Goal: Task Accomplishment & Management: Use online tool/utility

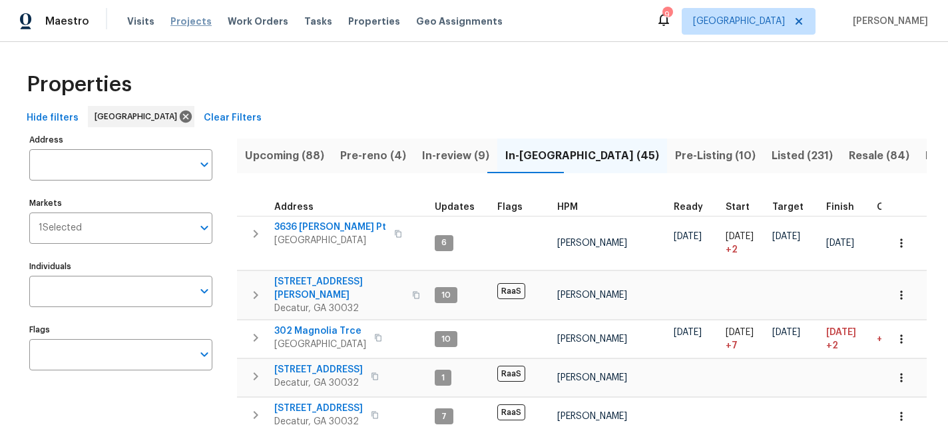
click at [184, 21] on span "Projects" at bounding box center [191, 21] width 41 height 13
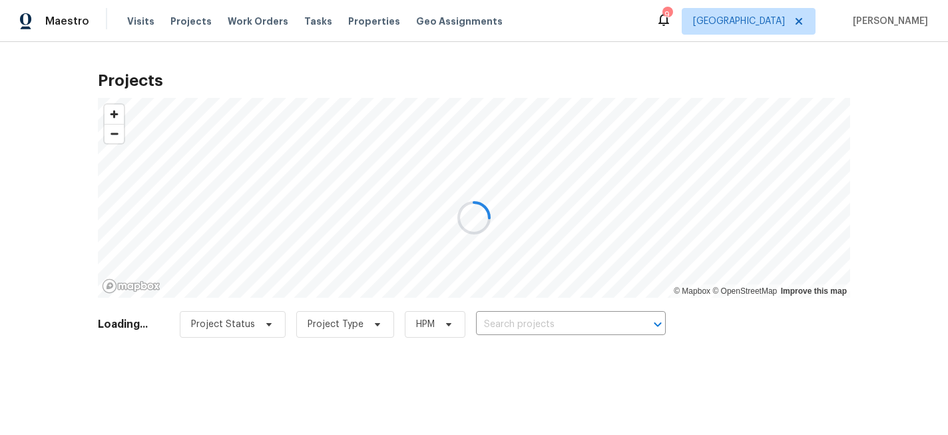
click at [525, 325] on div at bounding box center [474, 217] width 948 height 435
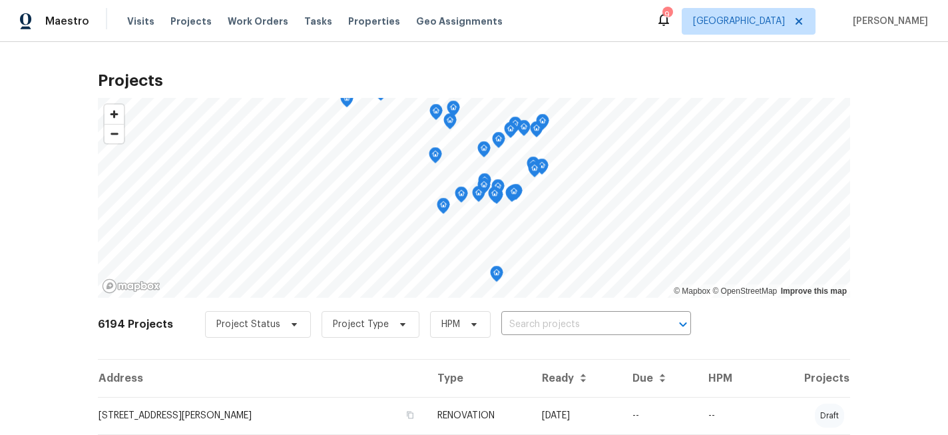
click at [518, 324] on input "text" at bounding box center [578, 324] width 153 height 21
type input "8000"
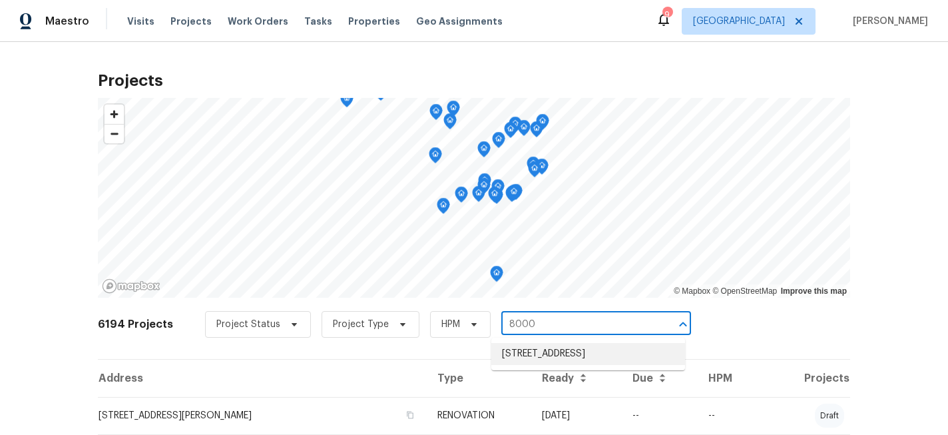
click at [527, 355] on li "[STREET_ADDRESS]" at bounding box center [589, 354] width 194 height 22
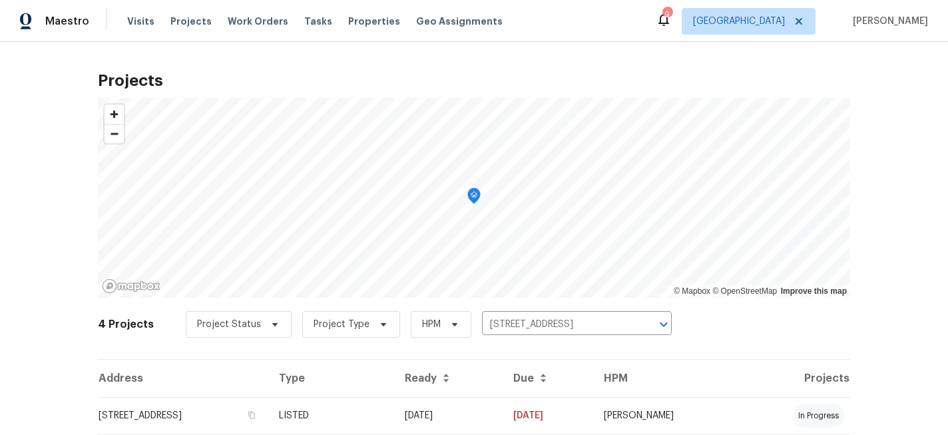
scroll to position [60, 0]
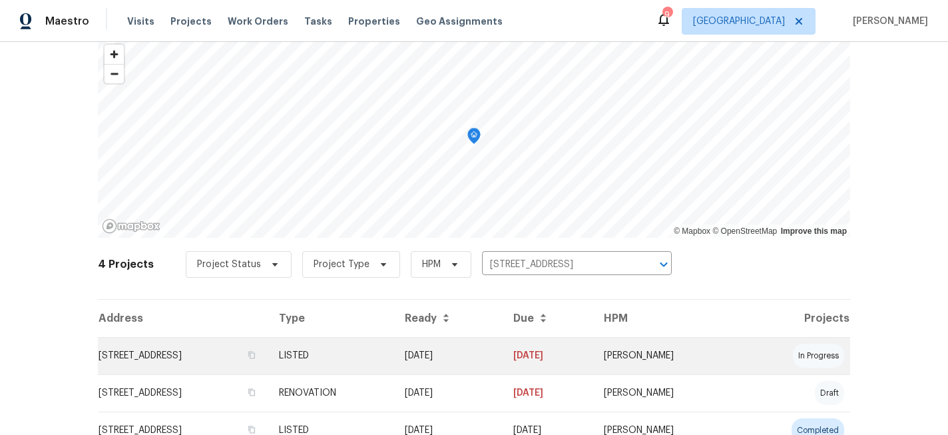
click at [234, 352] on td "[STREET_ADDRESS]" at bounding box center [183, 355] width 171 height 37
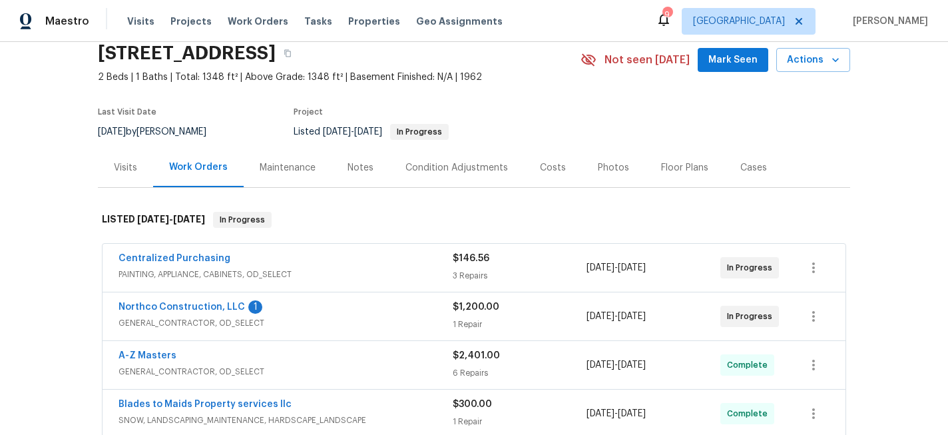
scroll to position [55, 0]
click at [813, 326] on button "button" at bounding box center [814, 316] width 32 height 32
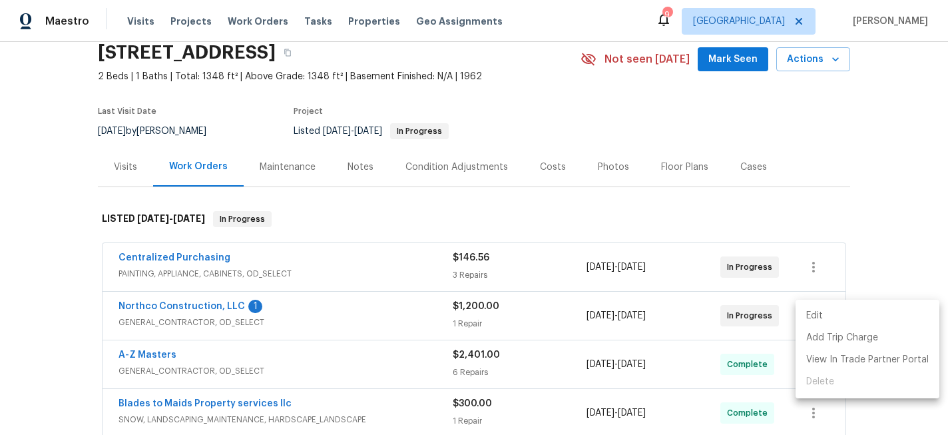
click at [816, 310] on li "Edit" at bounding box center [868, 316] width 144 height 22
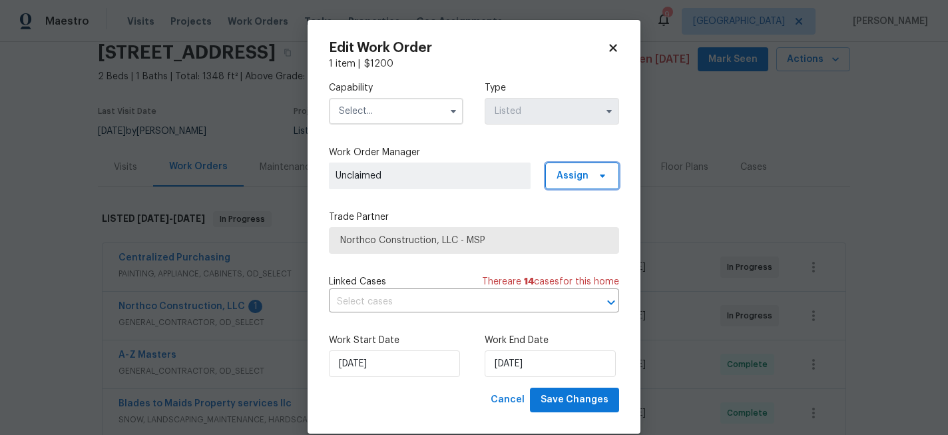
click at [570, 175] on span "Assign" at bounding box center [573, 175] width 32 height 13
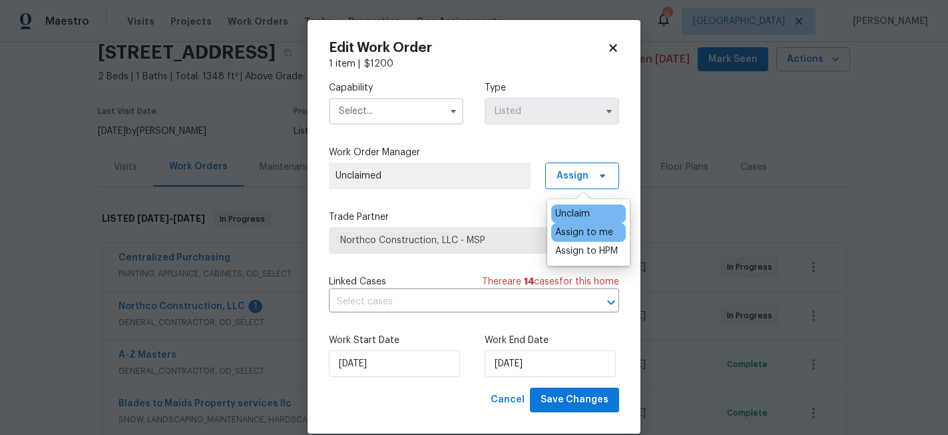
click at [571, 228] on div "Assign to me" at bounding box center [584, 232] width 58 height 13
click at [411, 113] on input "text" at bounding box center [396, 111] width 135 height 27
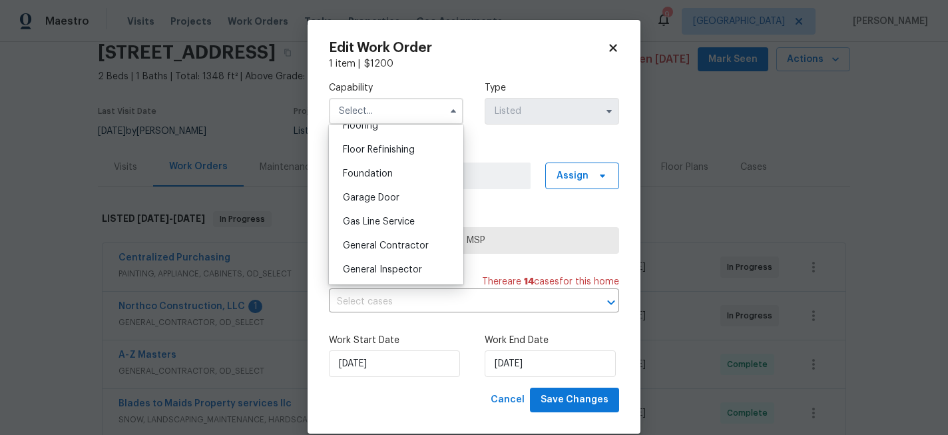
scroll to position [532, 0]
click at [408, 242] on span "General Contractor" at bounding box center [386, 244] width 86 height 9
type input "General Contractor"
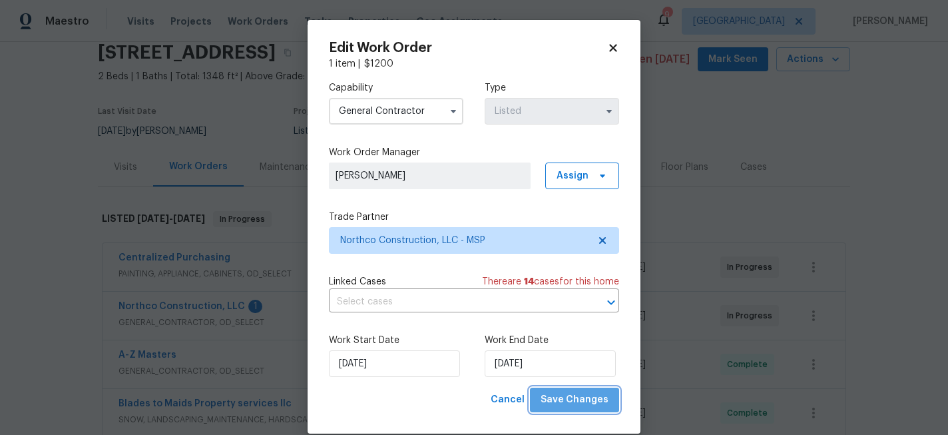
click at [591, 398] on span "Save Changes" at bounding box center [575, 400] width 68 height 17
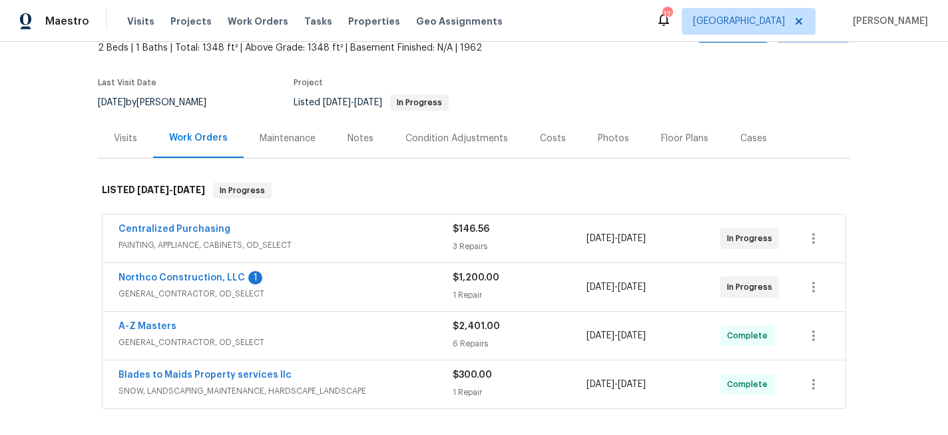
scroll to position [85, 0]
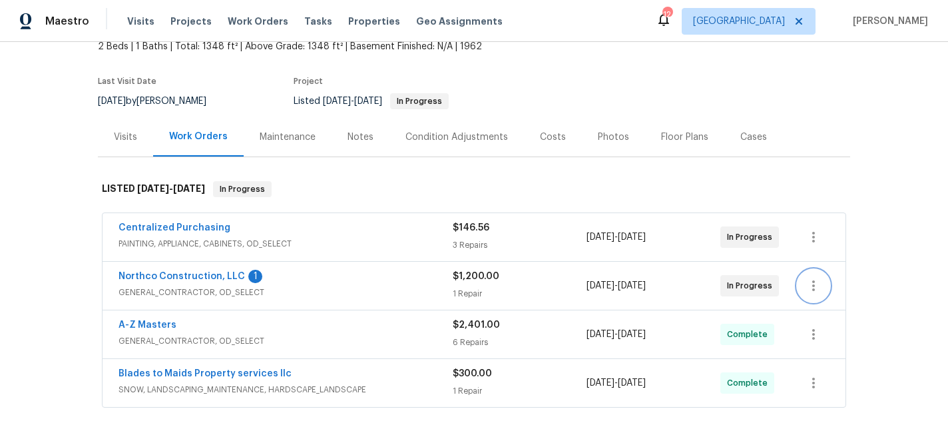
click at [812, 286] on icon "button" at bounding box center [814, 286] width 16 height 16
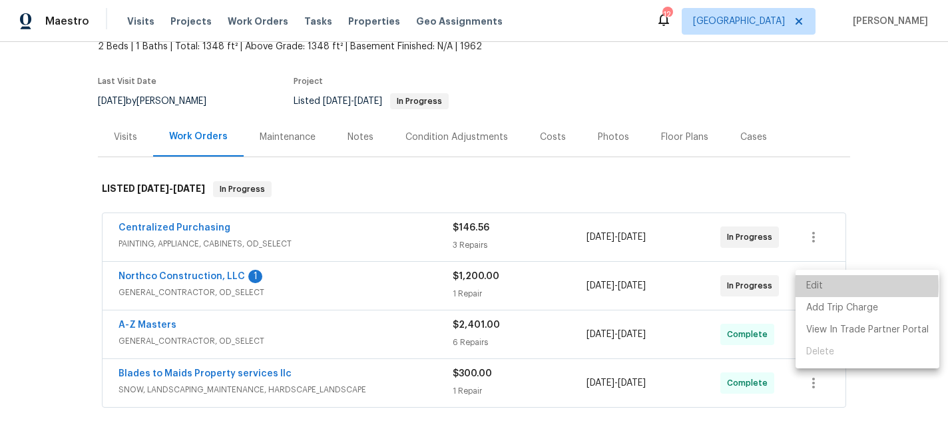
click at [811, 286] on li "Edit" at bounding box center [868, 286] width 144 height 22
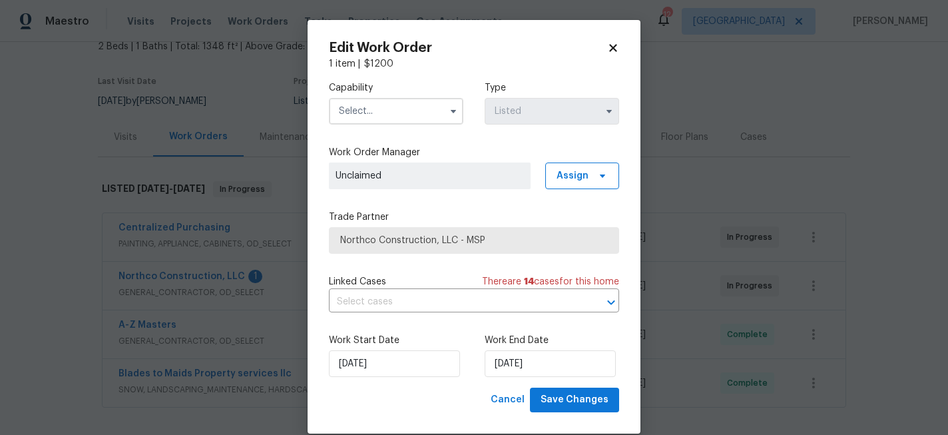
click at [507, 169] on span "Unclaimed" at bounding box center [430, 175] width 188 height 13
click at [560, 180] on span "Assign" at bounding box center [573, 175] width 32 height 13
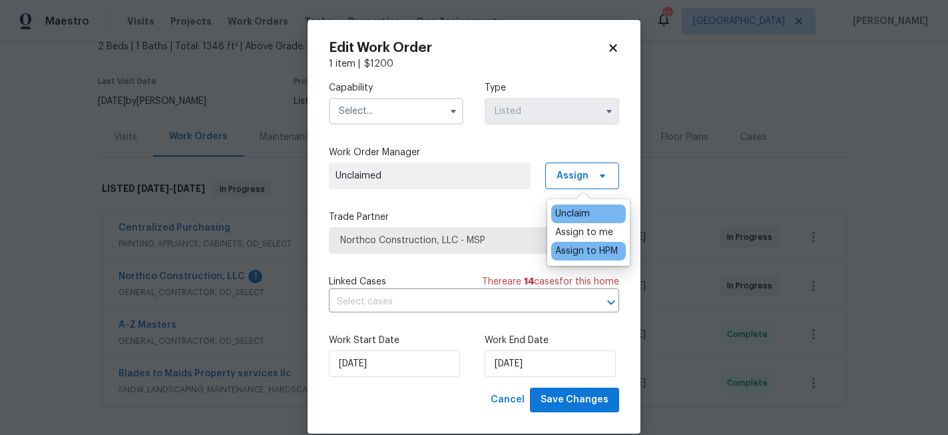
click at [574, 247] on div "Assign to HPM" at bounding box center [586, 250] width 63 height 13
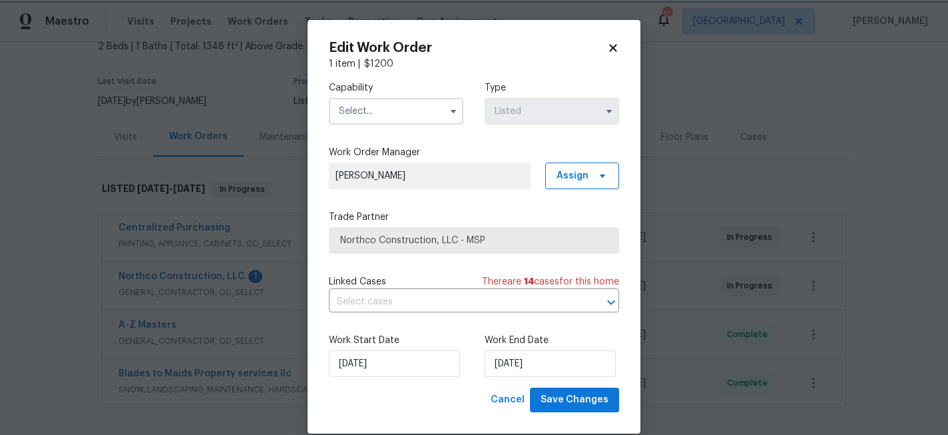
click at [512, 196] on div "Capability Type Listed Work Order Manager [PERSON_NAME] Assign Trade Partner No…" at bounding box center [474, 229] width 290 height 317
click at [557, 182] on span "Assign" at bounding box center [582, 176] width 74 height 27
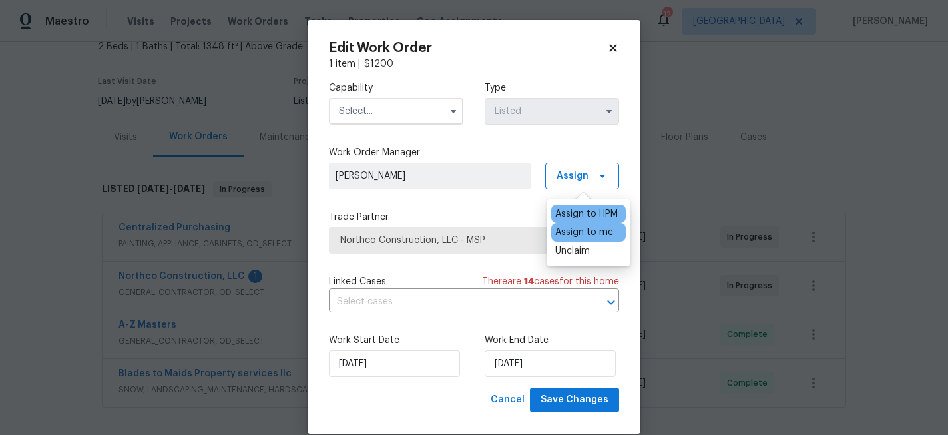
click at [563, 228] on div "Assign to me" at bounding box center [584, 232] width 58 height 13
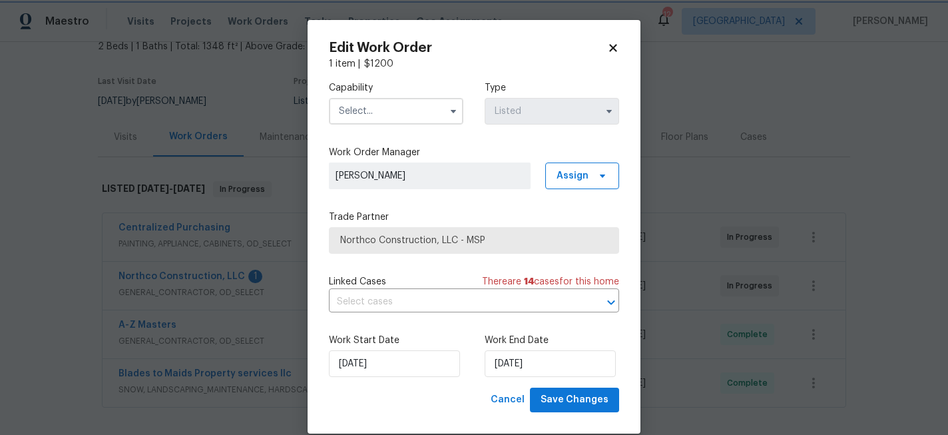
click at [483, 194] on div "Capability Type Listed Work Order Manager [PERSON_NAME] Assign Trade Partner No…" at bounding box center [474, 229] width 290 height 317
click at [615, 44] on icon at bounding box center [613, 48] width 12 height 12
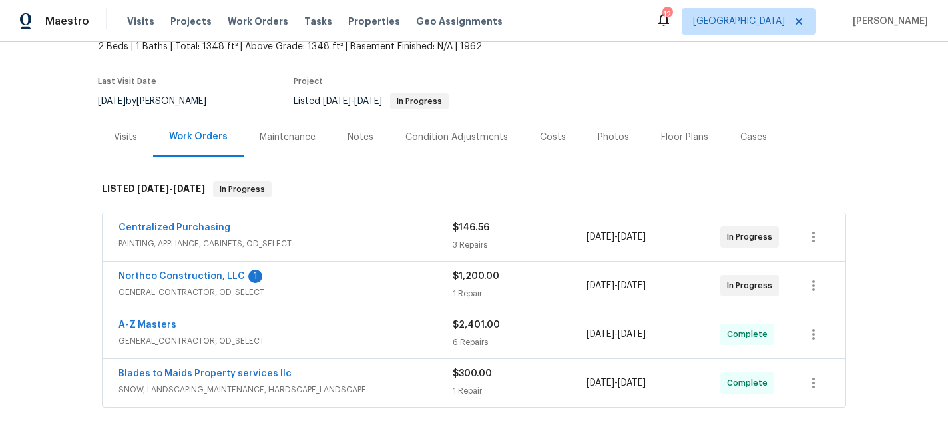
click at [208, 135] on div "Work Orders" at bounding box center [198, 136] width 59 height 13
click at [809, 286] on icon "button" at bounding box center [814, 286] width 16 height 16
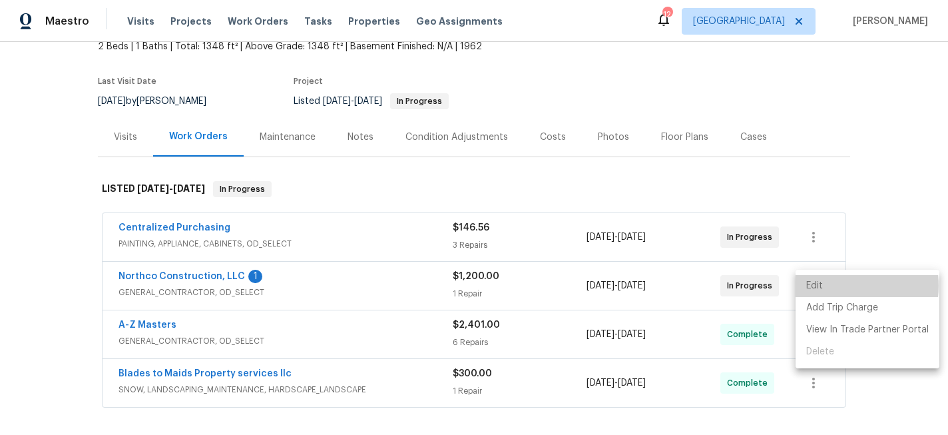
click at [831, 286] on li "Edit" at bounding box center [868, 286] width 144 height 22
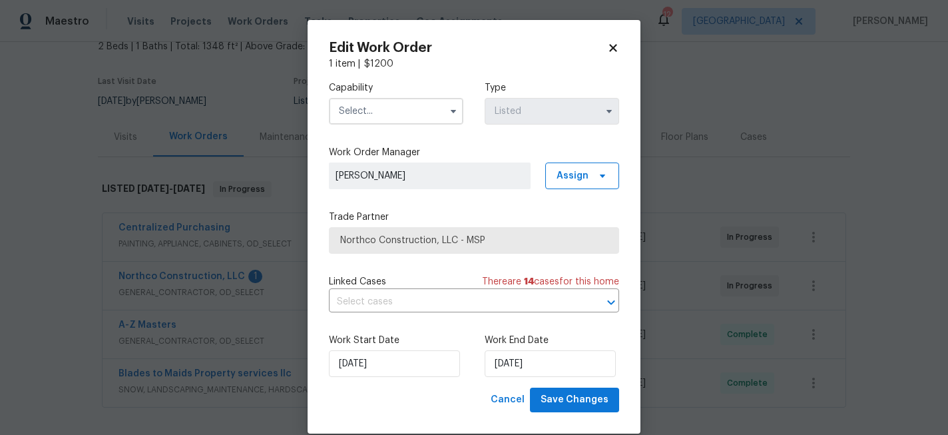
click at [614, 47] on icon at bounding box center [612, 47] width 7 height 7
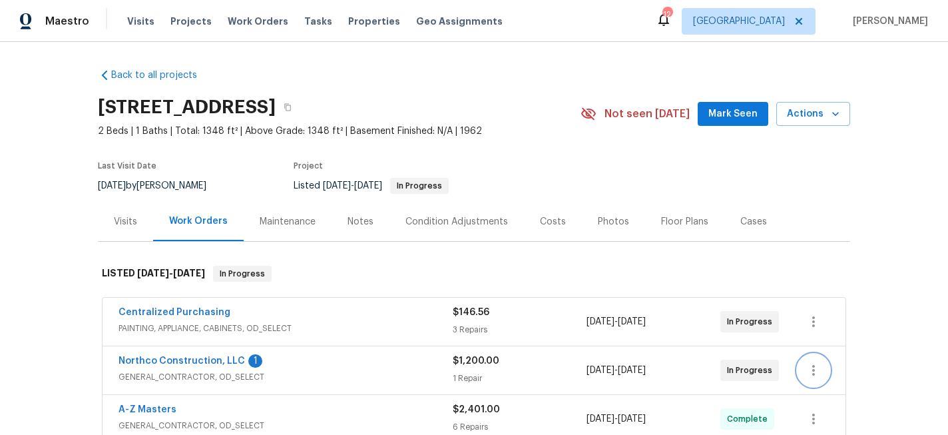
click at [814, 368] on icon "button" at bounding box center [814, 370] width 16 height 16
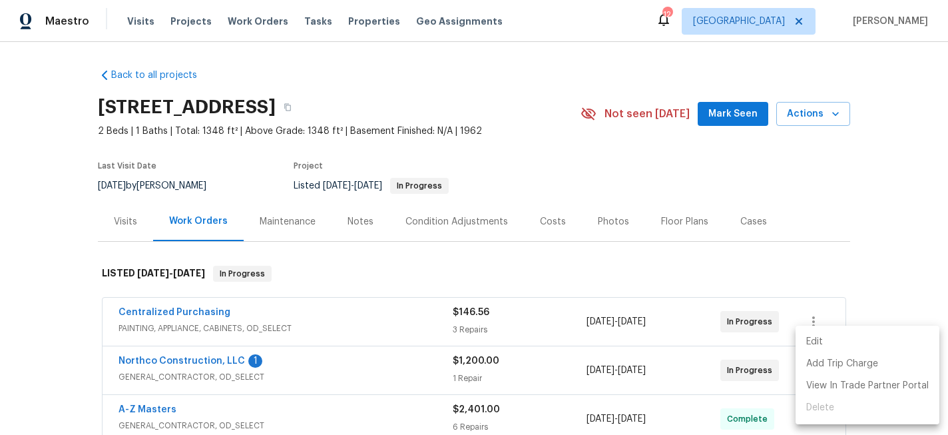
click at [815, 336] on li "Edit" at bounding box center [868, 342] width 144 height 22
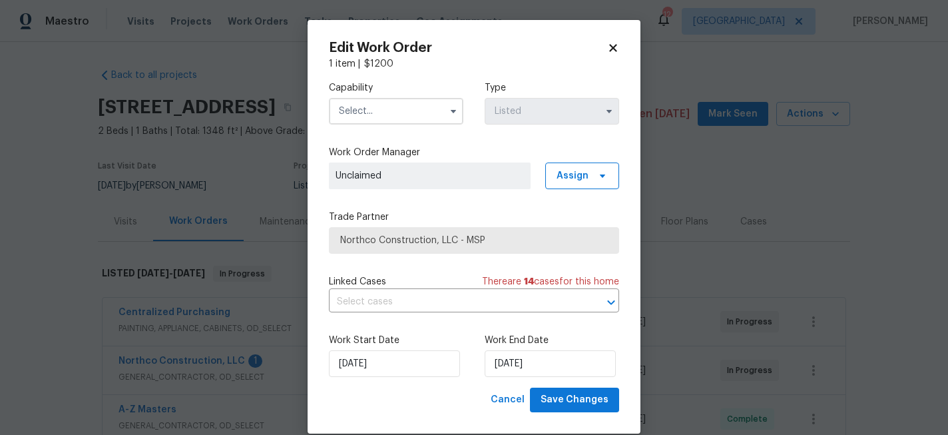
click at [612, 48] on icon at bounding box center [612, 47] width 7 height 7
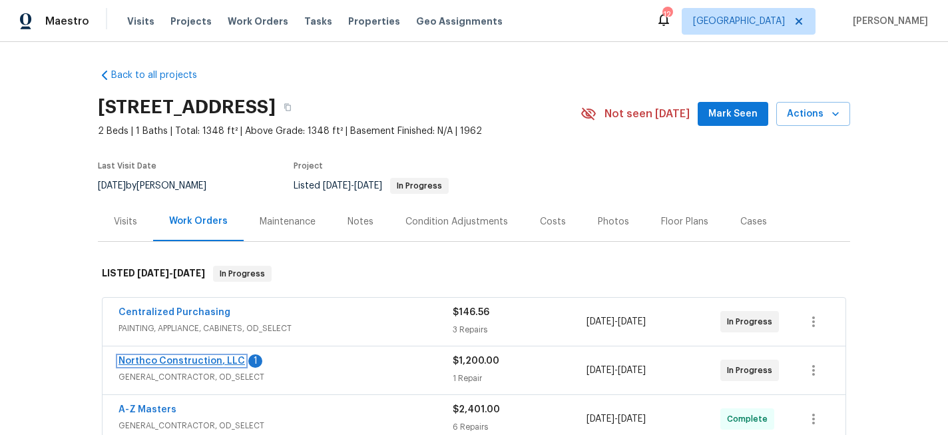
click at [168, 358] on link "Northco Construction, LLC" at bounding box center [182, 360] width 127 height 9
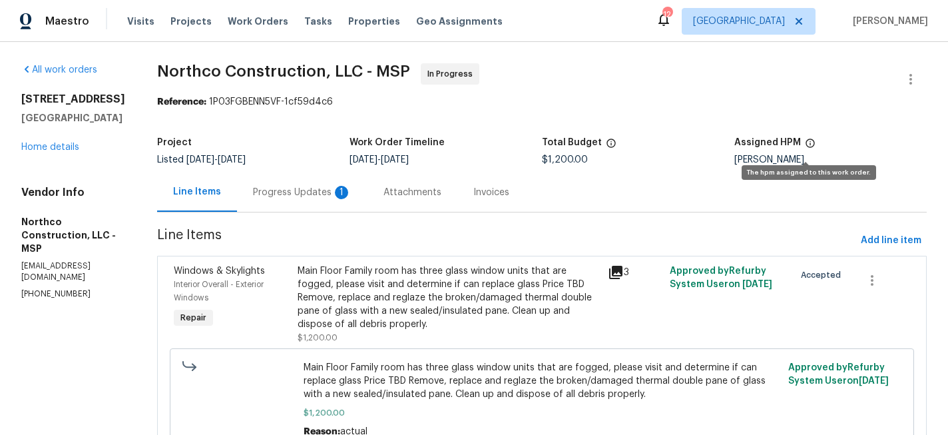
click at [807, 143] on icon at bounding box center [810, 143] width 11 height 11
click at [69, 167] on div "All work orders 8000 Del Dr N New Hope, MN 55428 Home details Vendor Info North…" at bounding box center [73, 181] width 104 height 236
click at [64, 152] on link "Home details" at bounding box center [50, 147] width 58 height 9
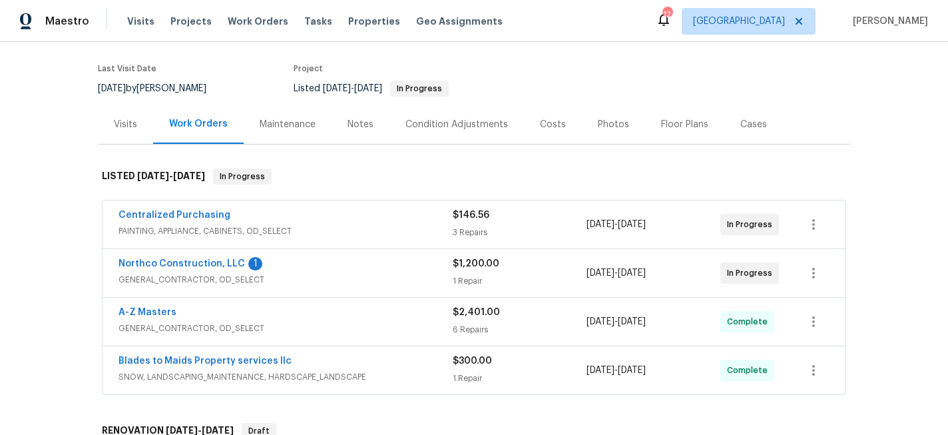
scroll to position [36, 0]
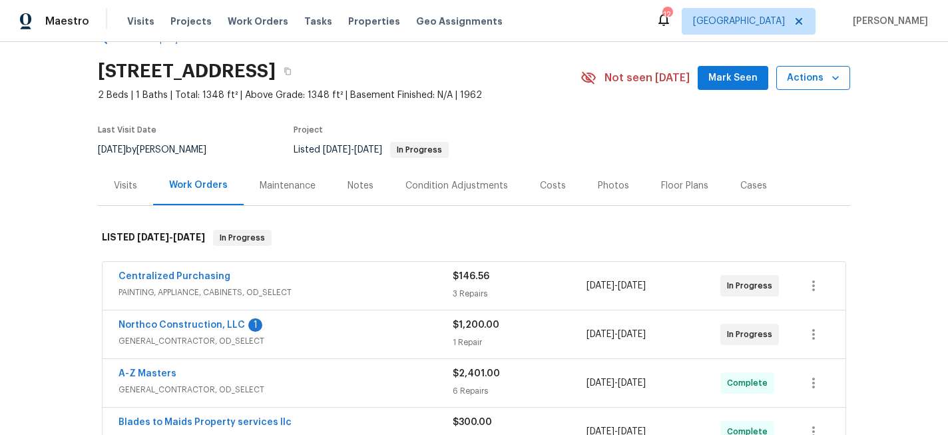
click at [842, 76] on icon "button" at bounding box center [835, 77] width 13 height 13
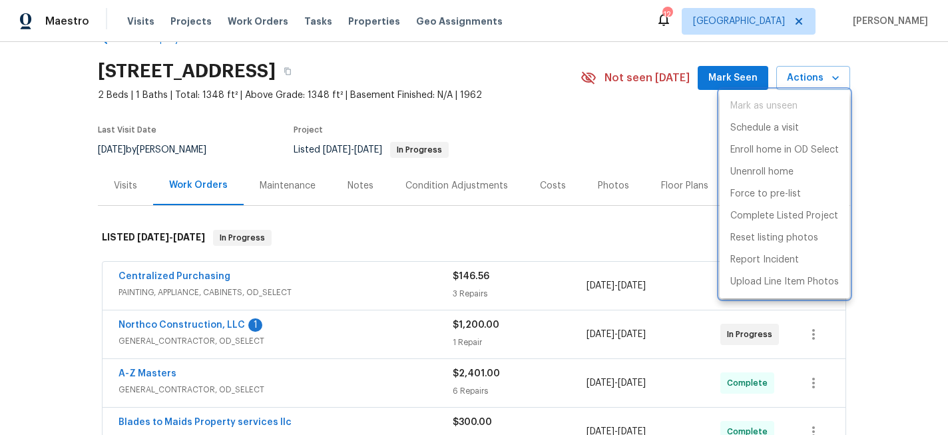
click at [888, 145] on div at bounding box center [474, 217] width 948 height 435
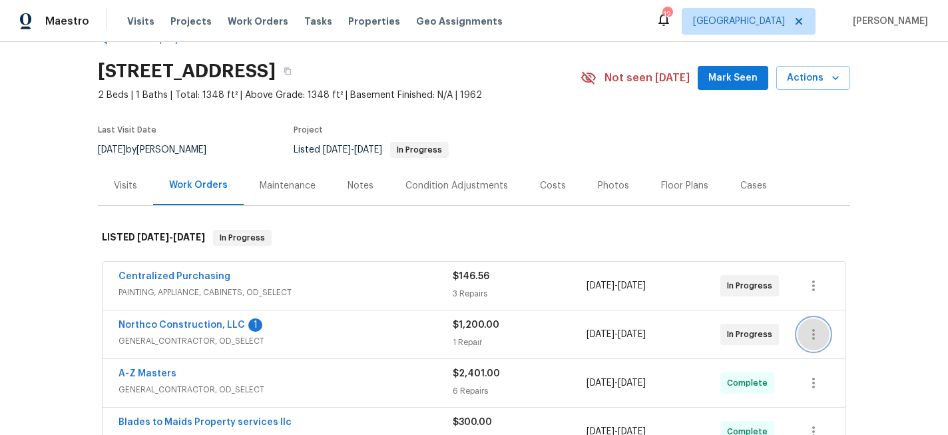
click at [806, 328] on icon "button" at bounding box center [814, 334] width 16 height 16
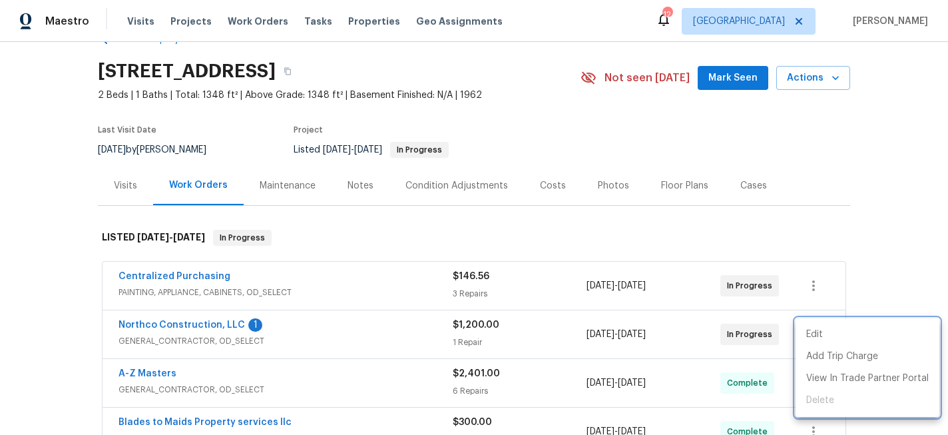
click at [180, 320] on div at bounding box center [474, 217] width 948 height 435
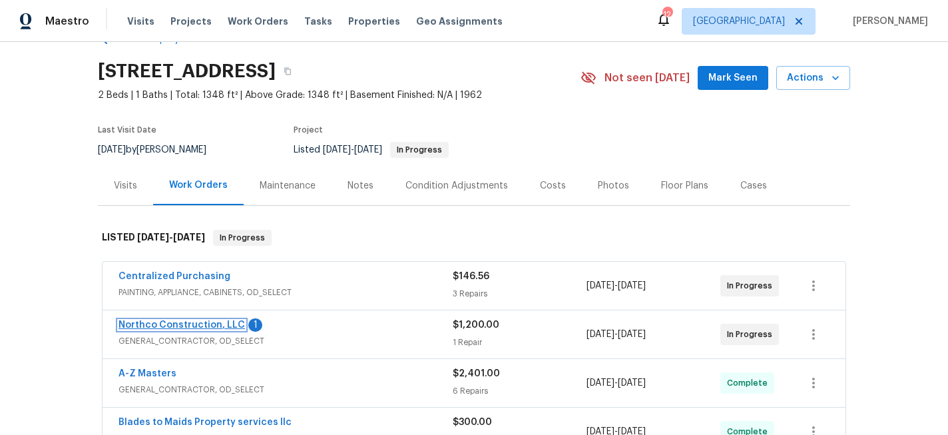
click at [179, 323] on link "Northco Construction, LLC" at bounding box center [182, 324] width 127 height 9
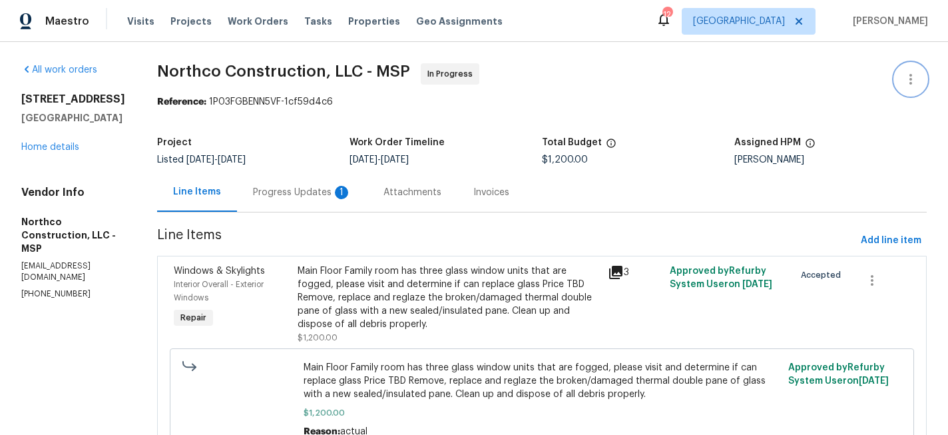
click at [912, 83] on icon "button" at bounding box center [911, 79] width 16 height 16
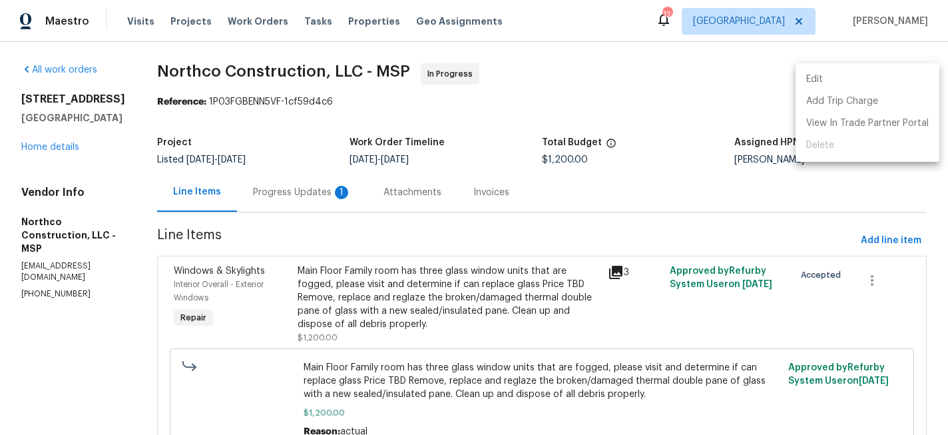
click at [886, 82] on li "Edit" at bounding box center [868, 80] width 144 height 22
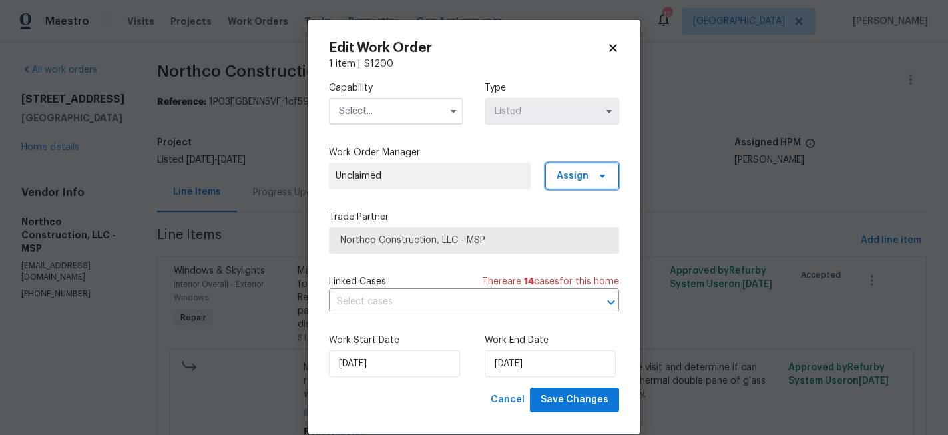
click at [605, 187] on span "Assign" at bounding box center [582, 176] width 74 height 27
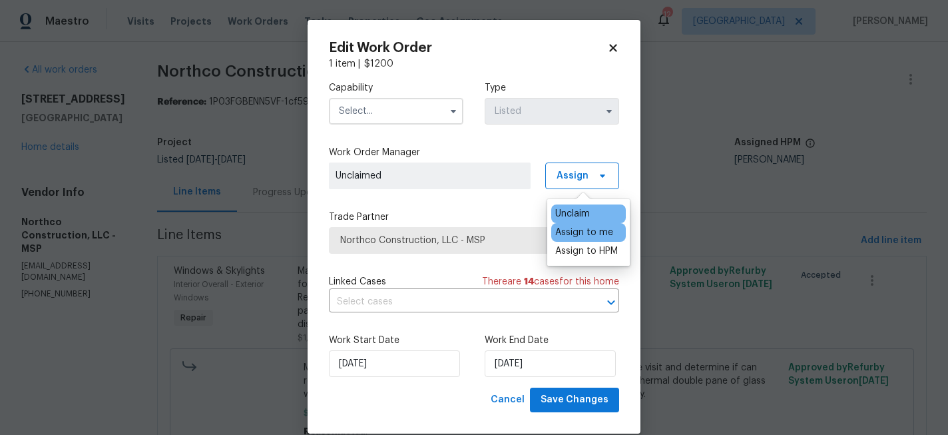
click at [586, 230] on div "Assign to me" at bounding box center [584, 232] width 58 height 13
click at [418, 112] on input "text" at bounding box center [396, 111] width 135 height 27
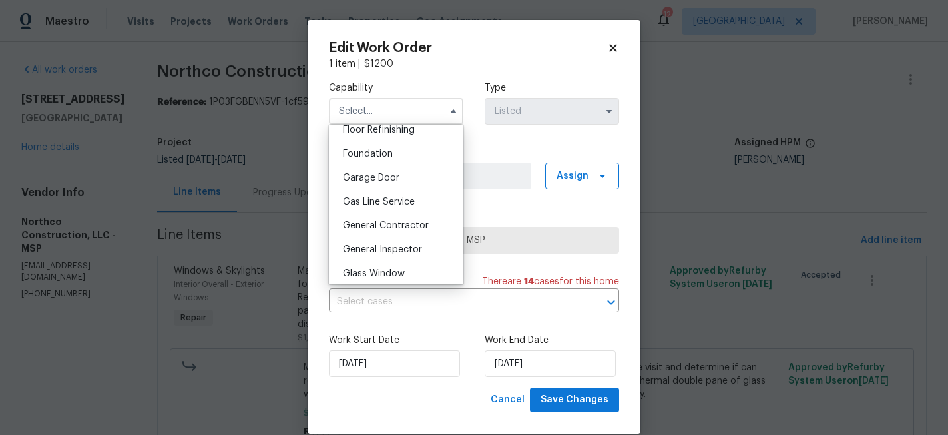
scroll to position [586, 0]
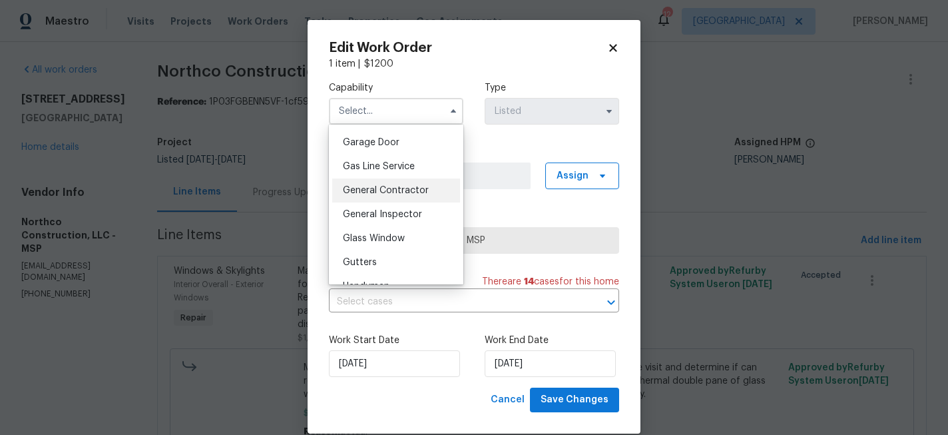
click at [404, 180] on div "General Contractor" at bounding box center [396, 191] width 128 height 24
type input "General Contractor"
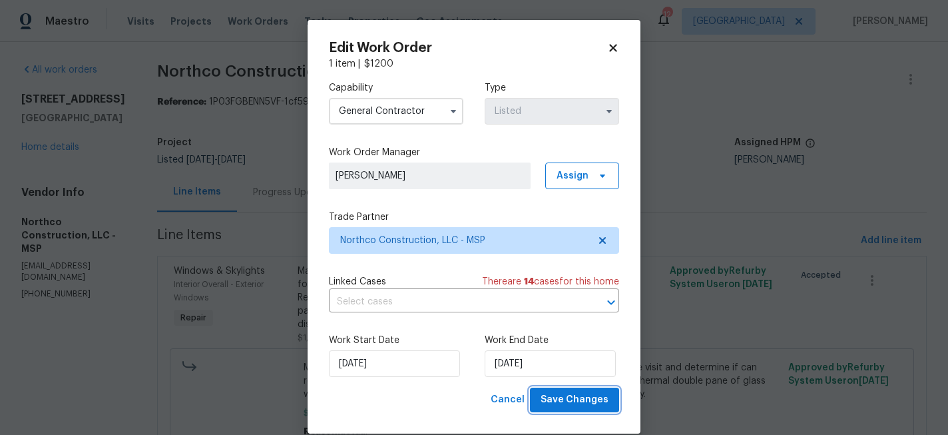
click at [566, 400] on span "Save Changes" at bounding box center [575, 400] width 68 height 17
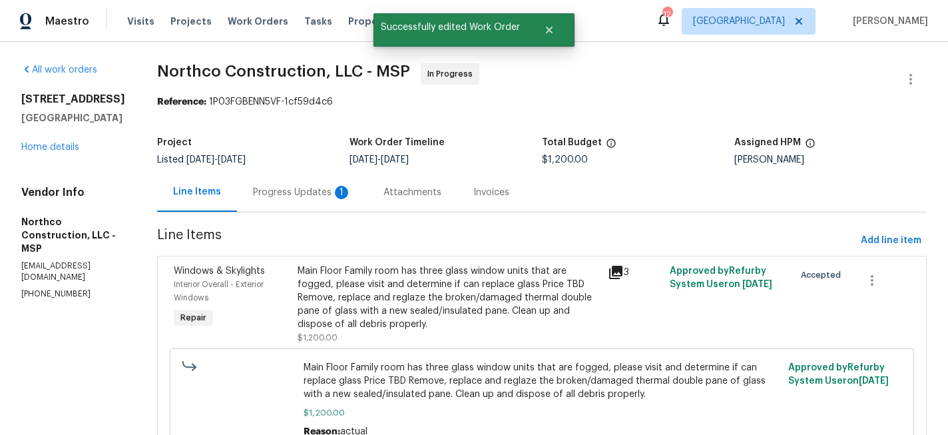
click at [278, 182] on div "Progress Updates 1" at bounding box center [302, 192] width 131 height 39
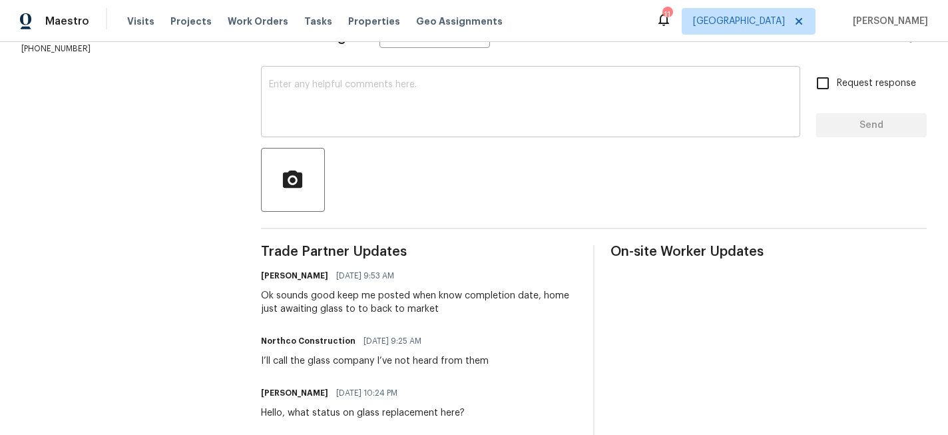
scroll to position [206, 0]
click at [401, 85] on textarea at bounding box center [531, 104] width 524 height 47
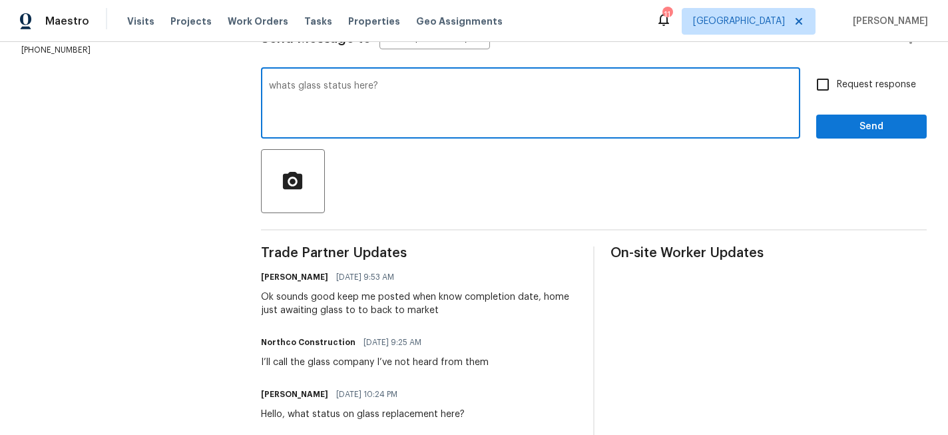
type textarea "whats glass status here?"
click at [832, 84] on input "Request response" at bounding box center [823, 85] width 28 height 28
checkbox input "true"
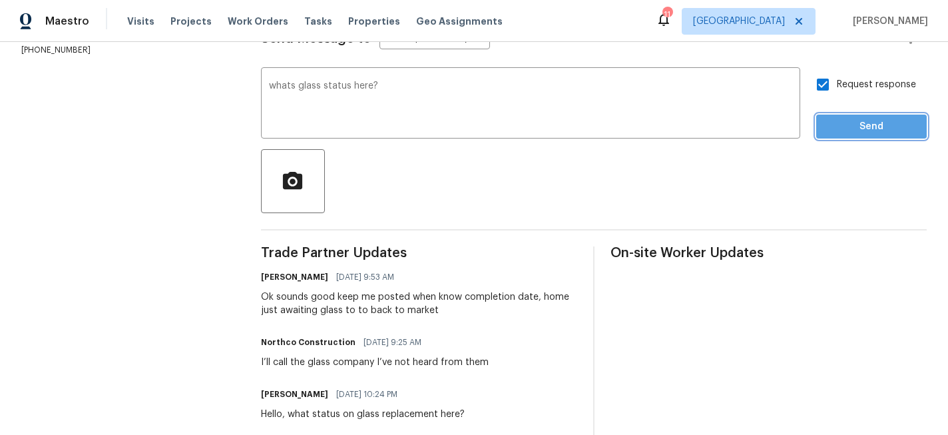
click at [843, 122] on span "Send" at bounding box center [871, 127] width 89 height 17
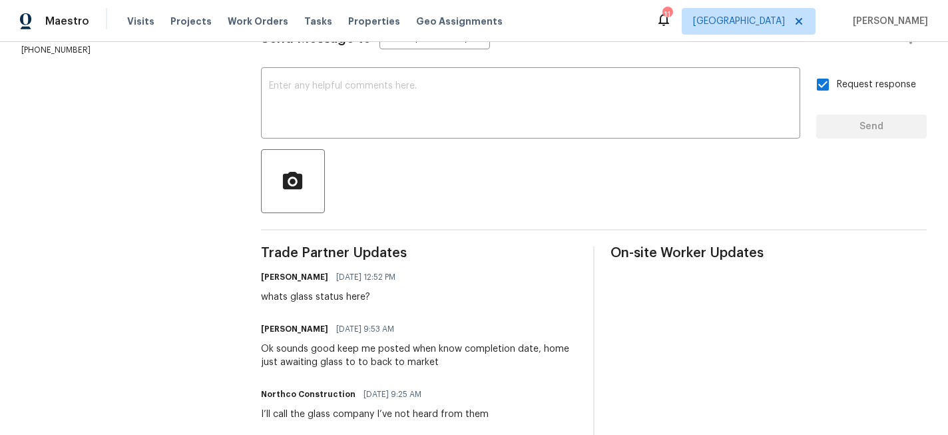
scroll to position [70, 0]
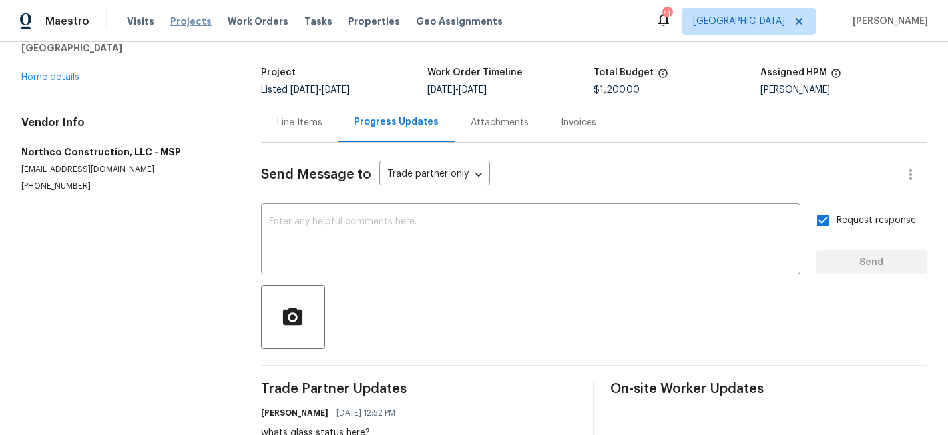
click at [192, 27] on span "Projects" at bounding box center [191, 21] width 41 height 13
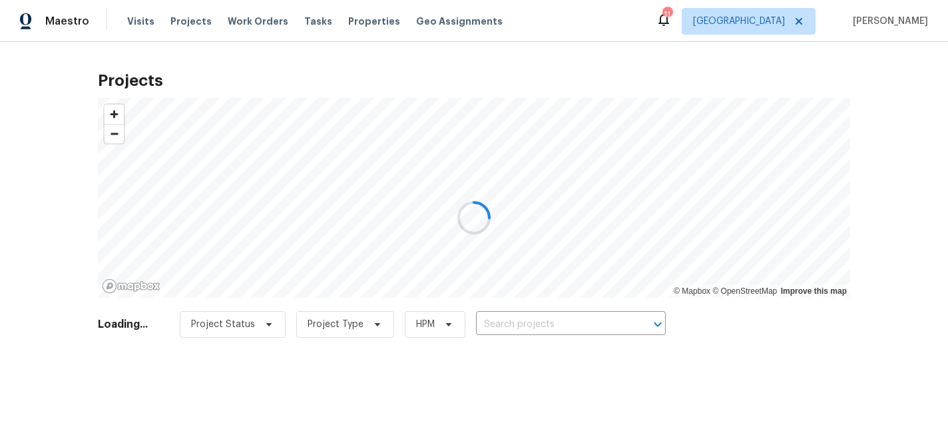
click at [522, 322] on div at bounding box center [474, 217] width 948 height 435
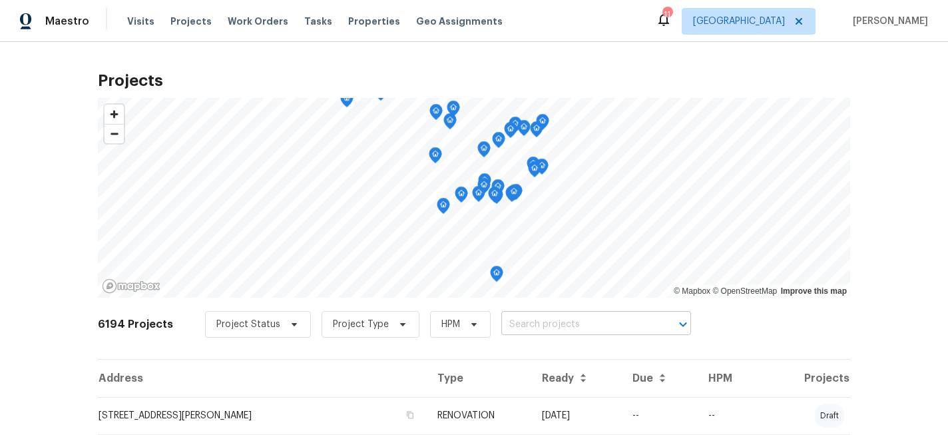
click at [522, 324] on input "text" at bounding box center [578, 324] width 153 height 21
type input "137 phe"
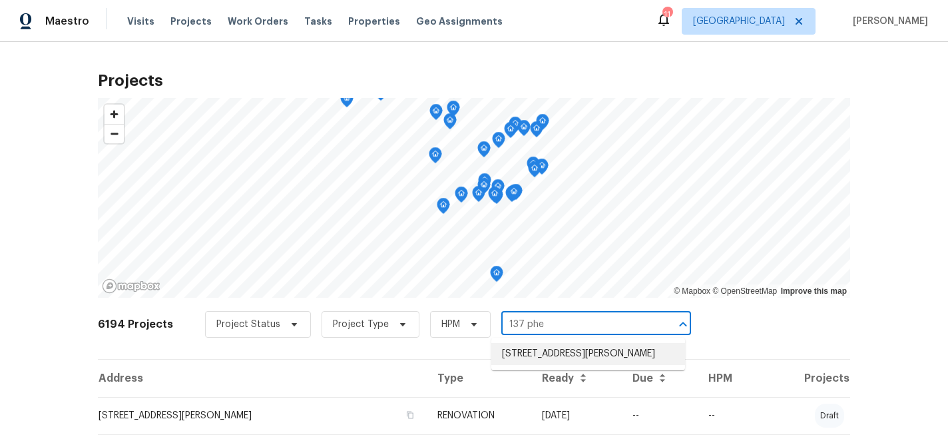
click at [538, 358] on li "137 Pheasant Ridge Dr, Montrose, MN 55363" at bounding box center [589, 354] width 194 height 22
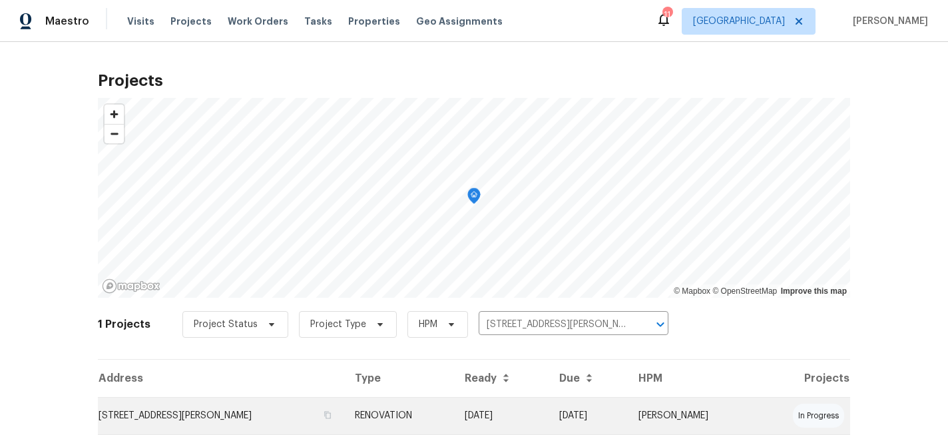
click at [200, 416] on td "137 Pheasant Ridge Dr, Montrose, MN 55363" at bounding box center [221, 415] width 246 height 37
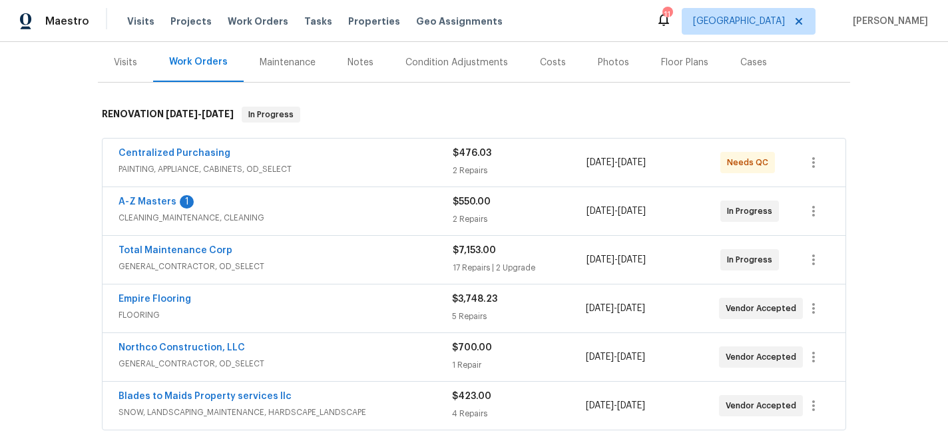
scroll to position [171, 0]
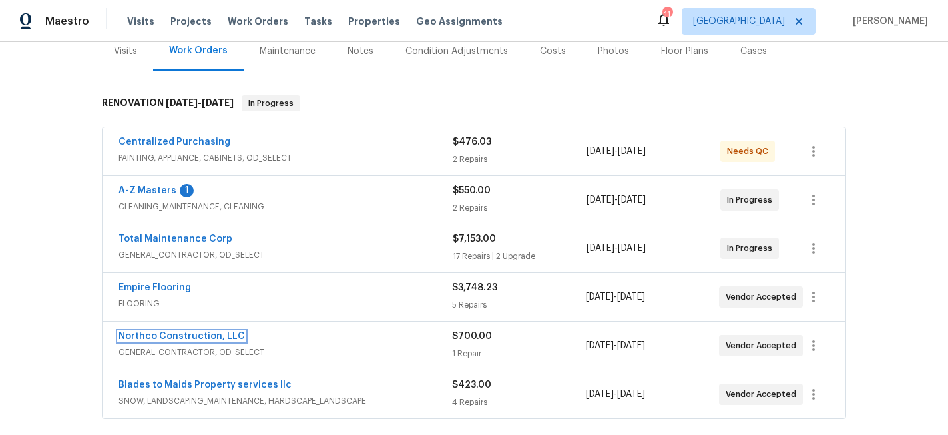
click at [177, 332] on link "Northco Construction, LLC" at bounding box center [182, 336] width 127 height 9
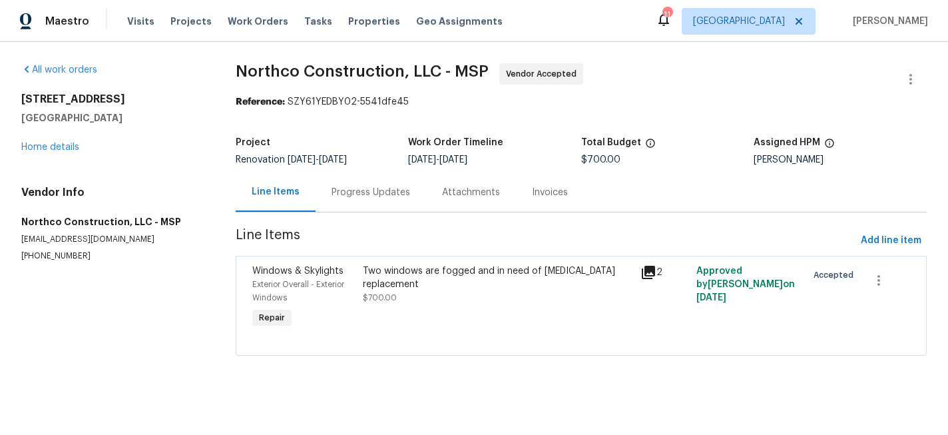
click at [355, 202] on div "Progress Updates" at bounding box center [371, 192] width 111 height 39
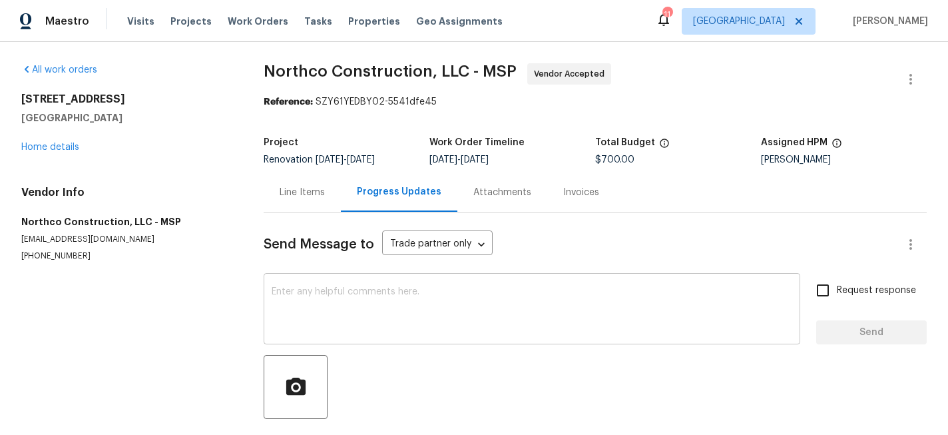
scroll to position [60, 0]
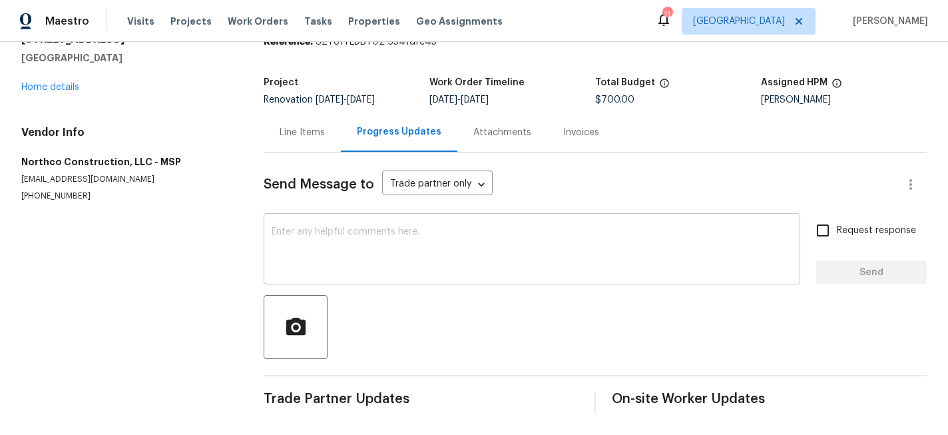
click at [368, 251] on textarea at bounding box center [532, 250] width 521 height 47
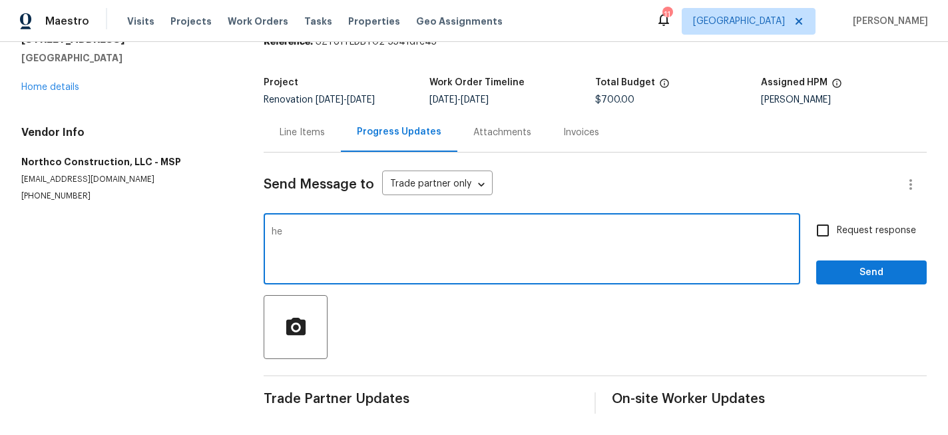
type textarea "h"
type textarea "whats glass status here?"
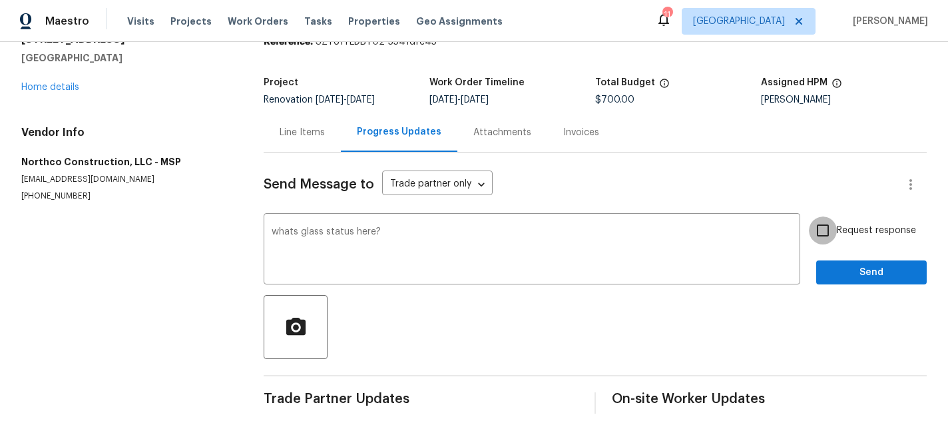
click at [837, 230] on input "Request response" at bounding box center [823, 230] width 28 height 28
checkbox input "true"
click at [846, 270] on span "Send" at bounding box center [871, 272] width 89 height 17
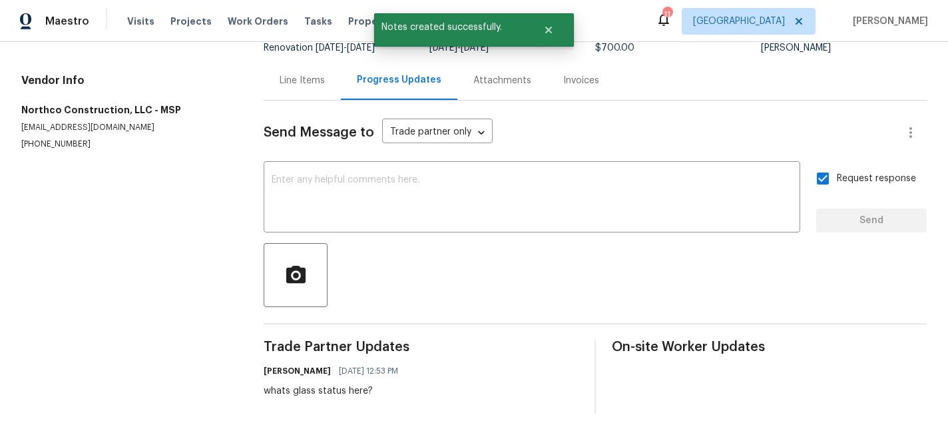
scroll to position [0, 0]
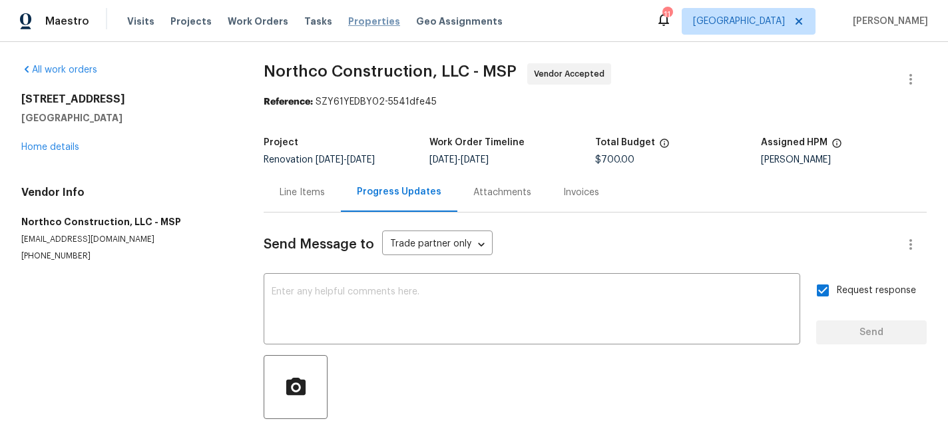
click at [358, 27] on span "Properties" at bounding box center [374, 21] width 52 height 13
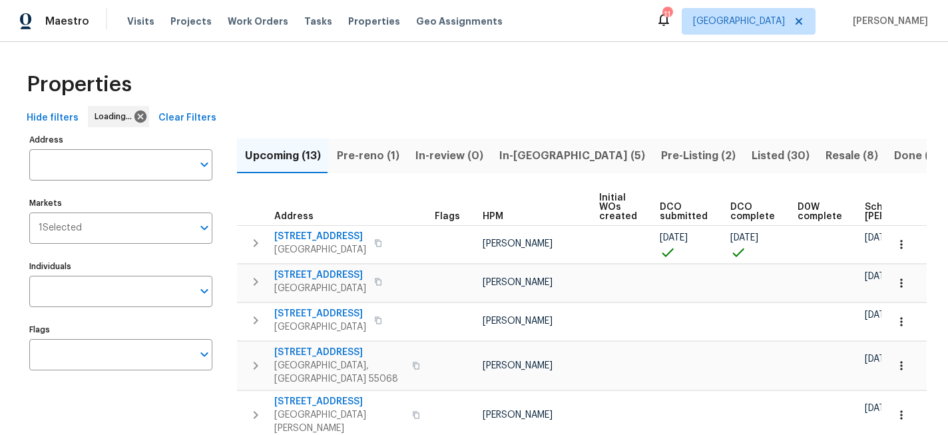
click at [518, 155] on span "In-reno (5)" at bounding box center [573, 156] width 146 height 19
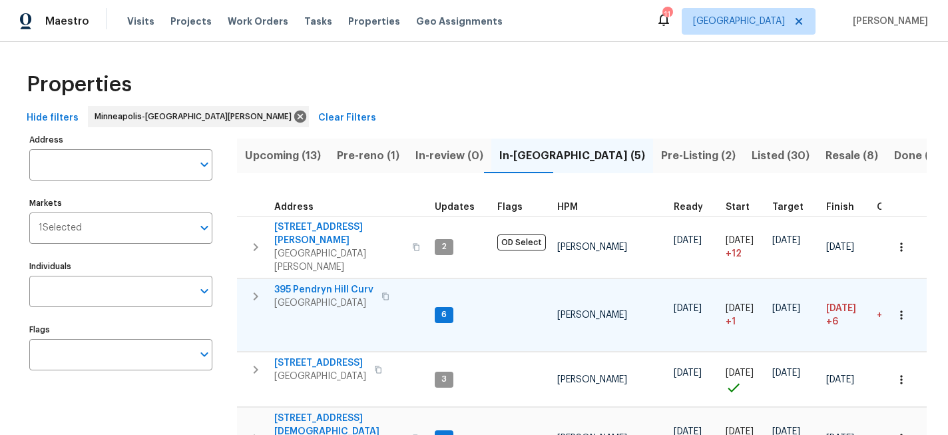
scroll to position [96, 0]
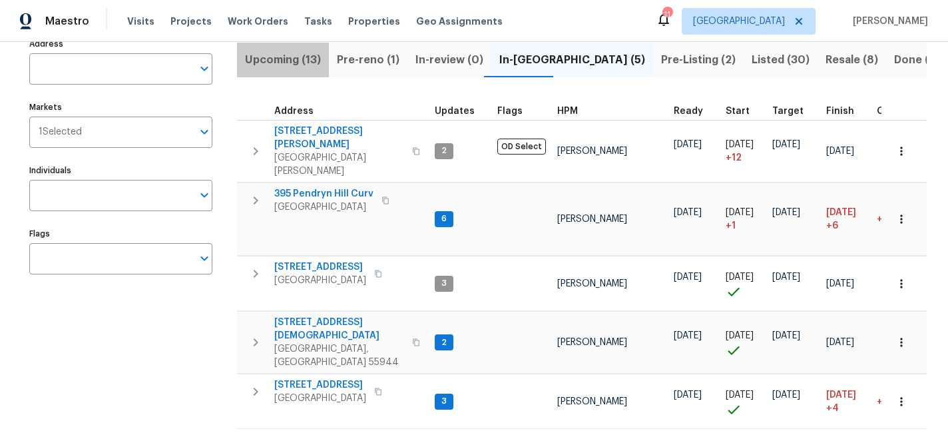
click at [284, 55] on span "Upcoming (13)" at bounding box center [283, 60] width 76 height 19
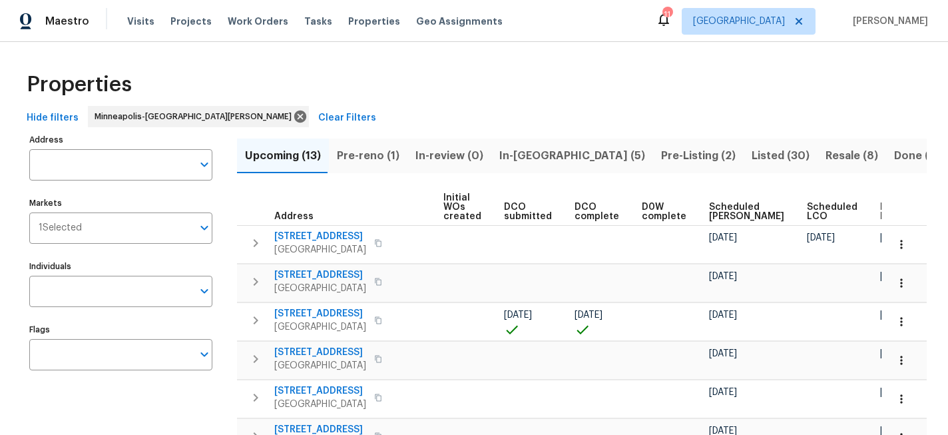
scroll to position [0, 157]
click at [880, 208] on span "Ready Date" at bounding box center [894, 211] width 29 height 19
